Goal: Transaction & Acquisition: Purchase product/service

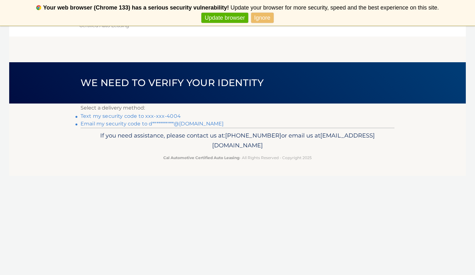
click at [91, 115] on link "Text my security code to xxx-xxx-4004" at bounding box center [131, 116] width 100 height 6
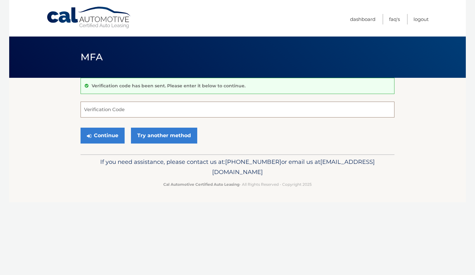
click at [98, 103] on input "Verification Code" at bounding box center [238, 110] width 314 height 16
type input "240186"
click at [106, 132] on button "Continue" at bounding box center [103, 136] width 44 height 16
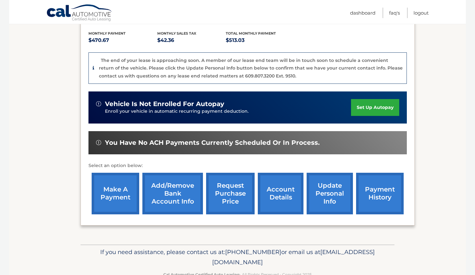
scroll to position [148, 0]
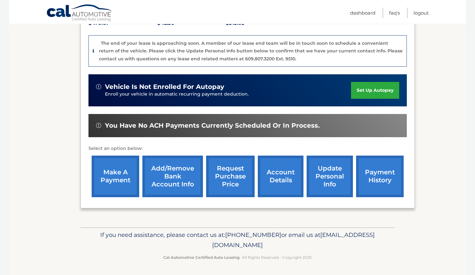
click at [123, 169] on link "make a payment" at bounding box center [116, 176] width 48 height 42
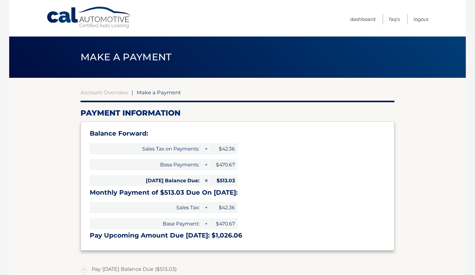
select select "NWZhMTQyOGEtYTk0Yy00MDhlLWIwMjMtOTc3OTRiNzBmMWM0"
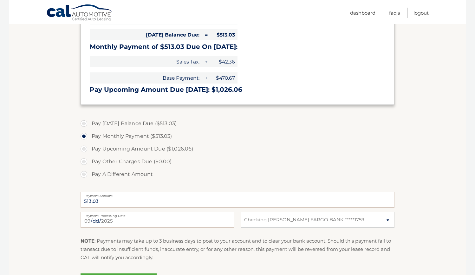
scroll to position [171, 0]
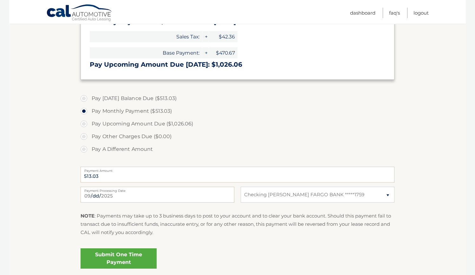
click at [123, 260] on link "Submit One Time Payment" at bounding box center [119, 258] width 76 height 20
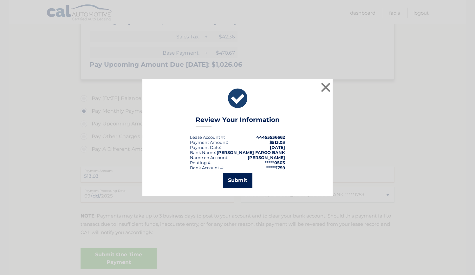
click at [237, 180] on button "Submit" at bounding box center [238, 180] width 30 height 15
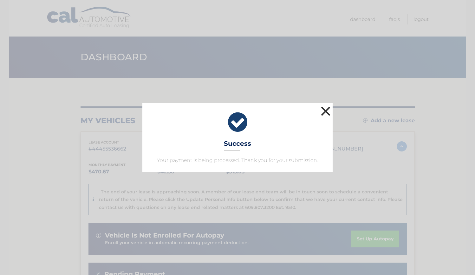
click at [328, 110] on button "×" at bounding box center [325, 111] width 13 height 13
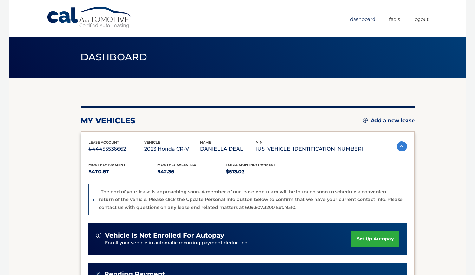
click at [364, 21] on link "Dashboard" at bounding box center [362, 19] width 25 height 10
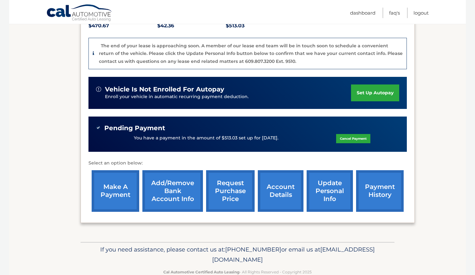
scroll to position [147, 0]
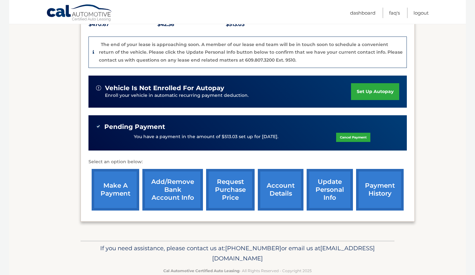
click at [233, 194] on link "request purchase price" at bounding box center [230, 190] width 49 height 42
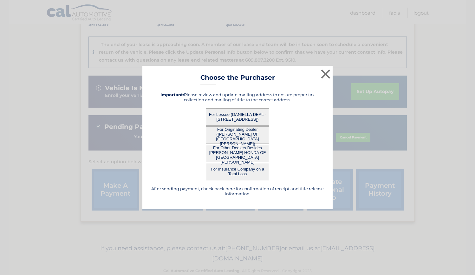
click at [238, 120] on button "For Lessee (DANIELLA DEAL - [STREET_ADDRESS])" at bounding box center [237, 116] width 63 height 17
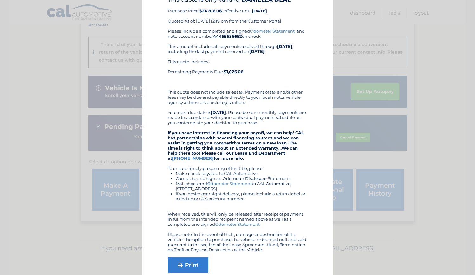
scroll to position [68, 0]
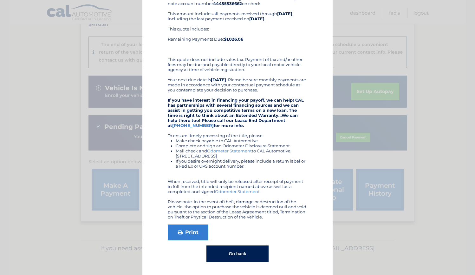
click at [234, 256] on button "Go back" at bounding box center [238, 253] width 62 height 16
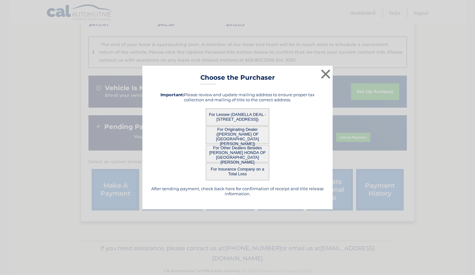
scroll to position [0, 0]
click at [225, 133] on button "For Originating Dealer ([PERSON_NAME] OF [GEOGRAPHIC_DATA][PERSON_NAME])" at bounding box center [237, 134] width 63 height 17
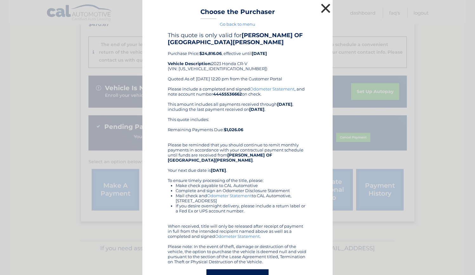
click at [327, 9] on button "×" at bounding box center [325, 8] width 13 height 13
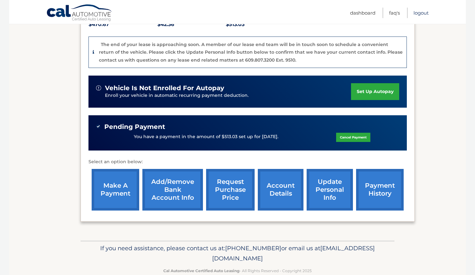
click at [420, 13] on link "Logout" at bounding box center [421, 13] width 15 height 10
